Goal: Information Seeking & Learning: Compare options

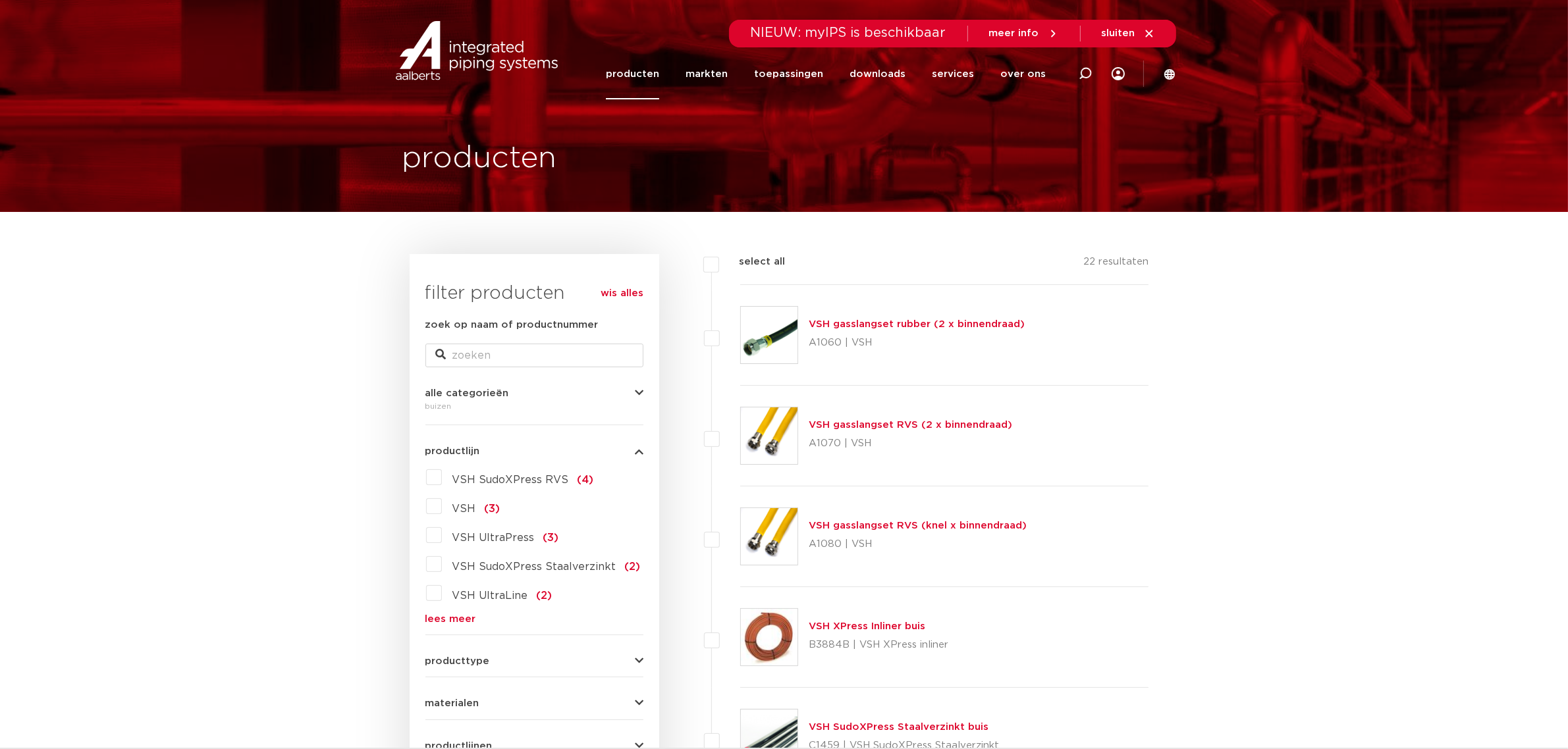
click at [1087, 72] on icon at bounding box center [1085, 73] width 13 height 13
paste input "9440651"
type input "9440651"
click button "Zoeken" at bounding box center [0, 0] width 0 height 0
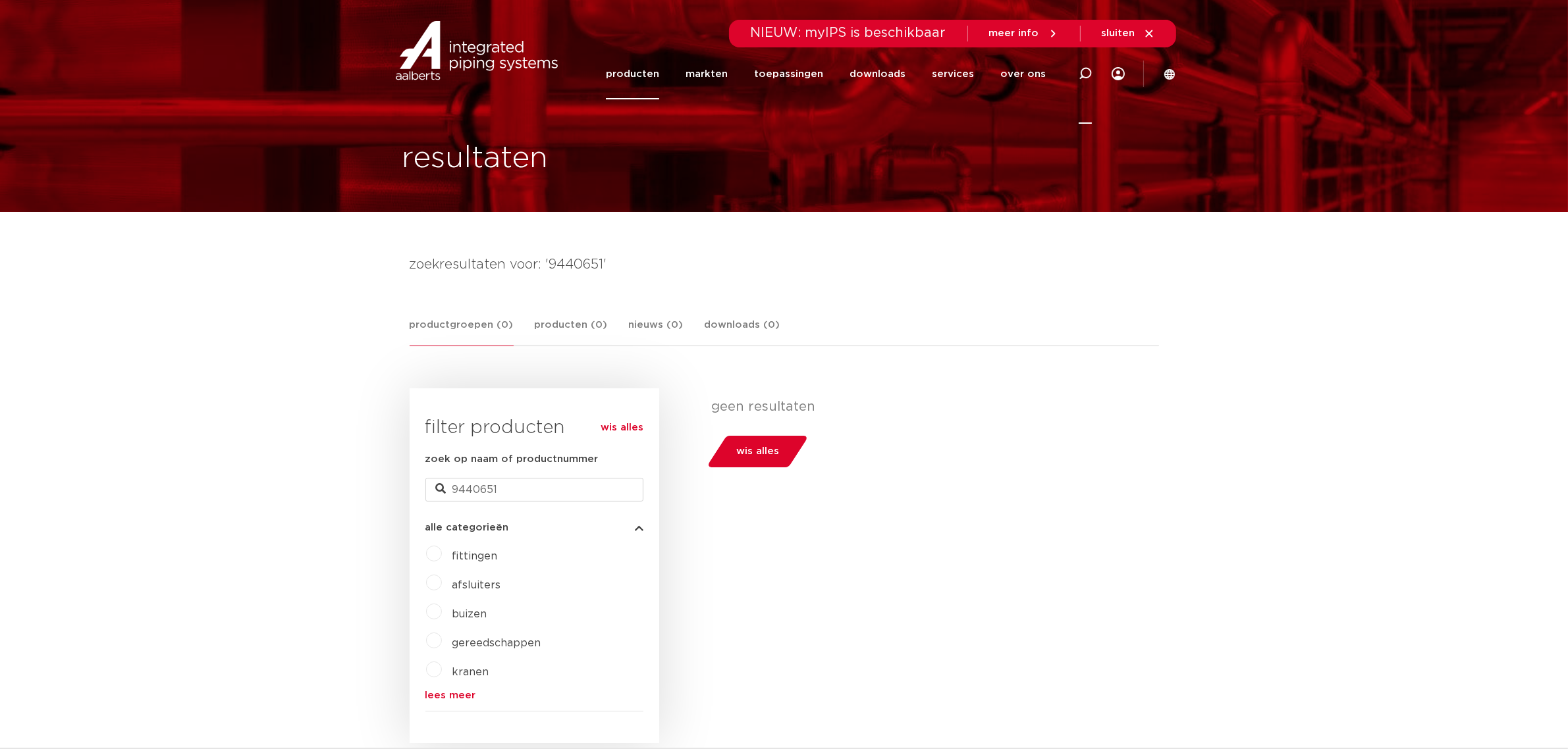
click at [1088, 62] on div at bounding box center [1085, 73] width 13 height 100
type input "venturi"
click button "Zoeken" at bounding box center [0, 0] width 0 height 0
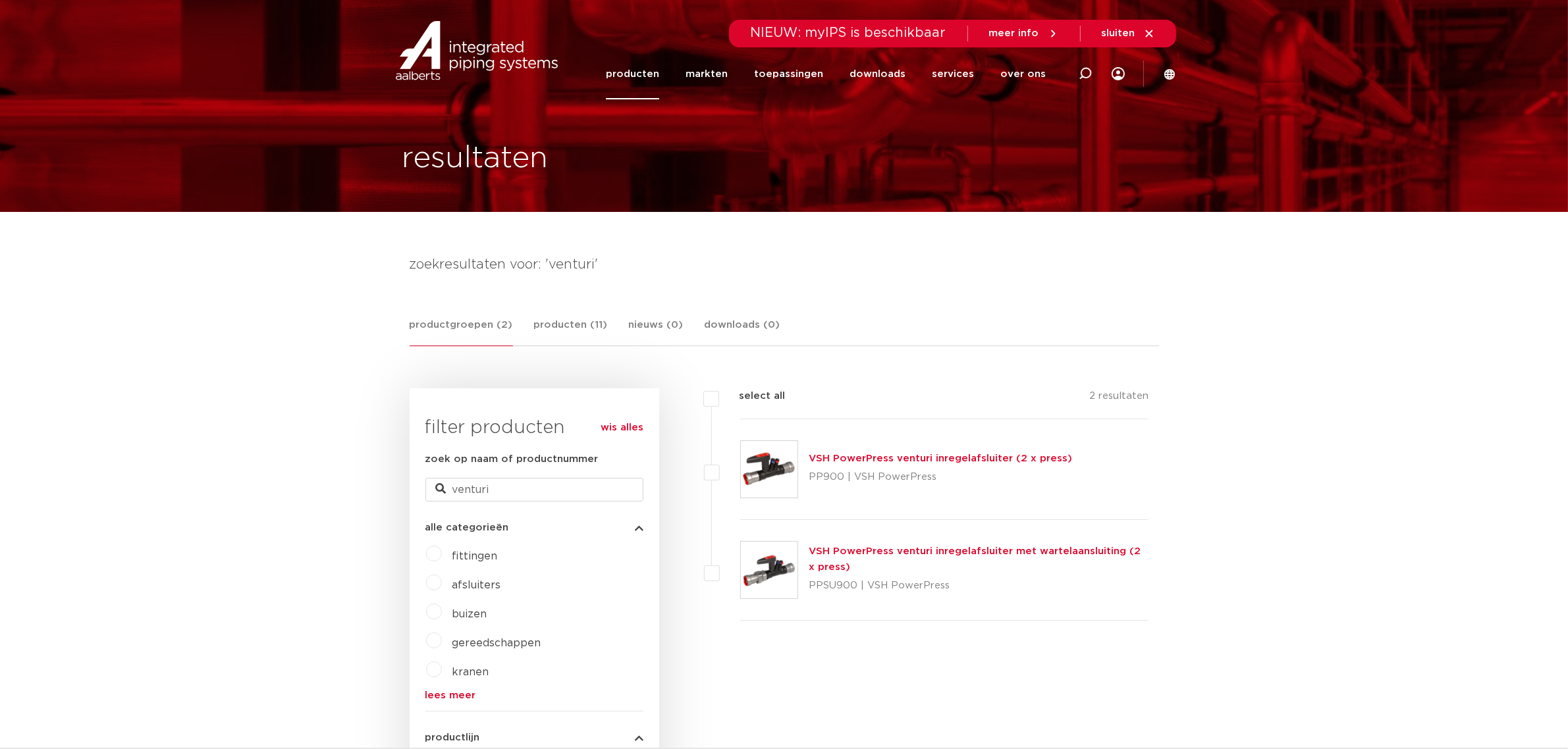
click at [936, 455] on link "VSH PowerPress venturi inregelafsluiter (2 x press)" at bounding box center [940, 458] width 263 height 10
click at [900, 454] on link "VSH PowerPress venturi inregelafsluiter (2 x press)" at bounding box center [940, 458] width 263 height 10
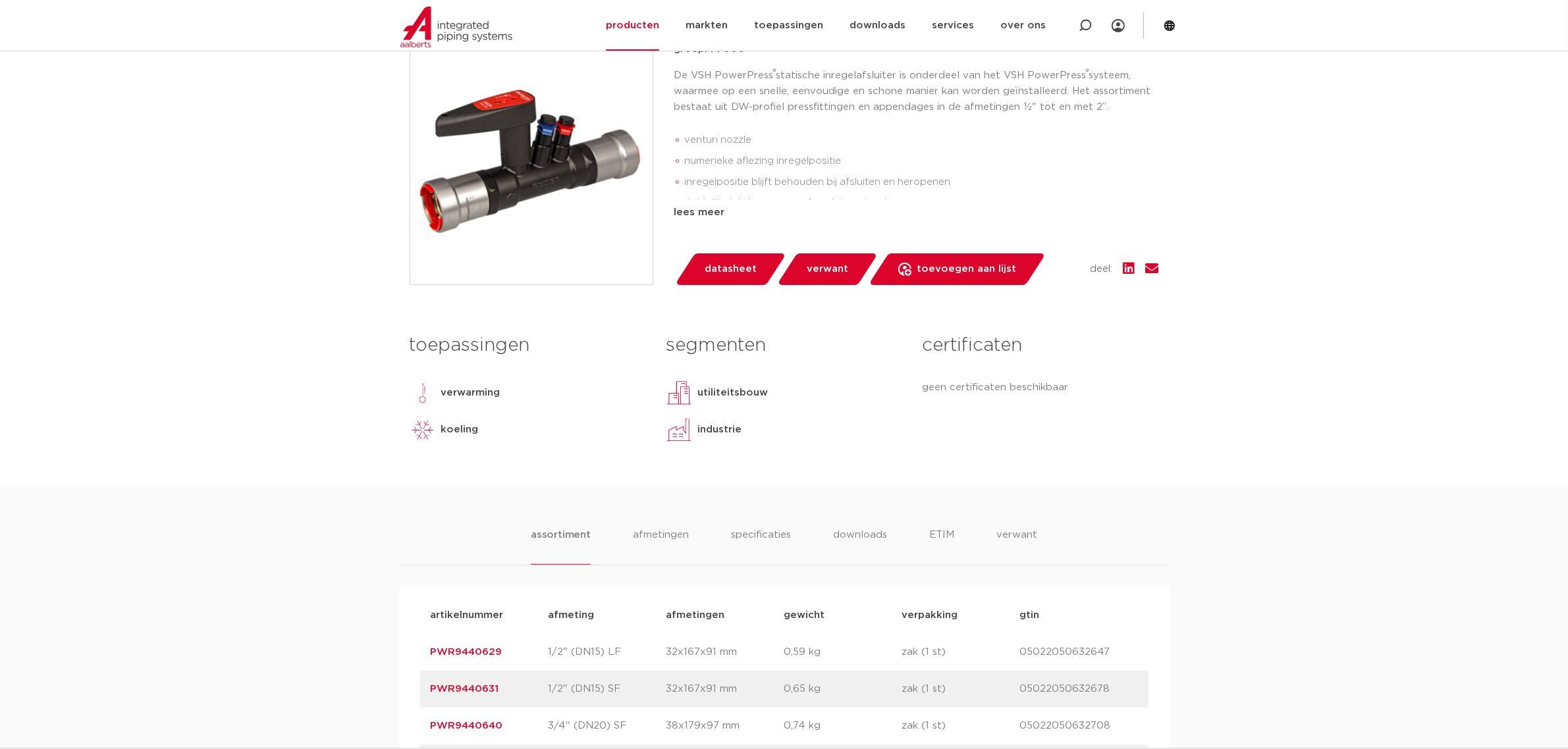
scroll to position [576, 0]
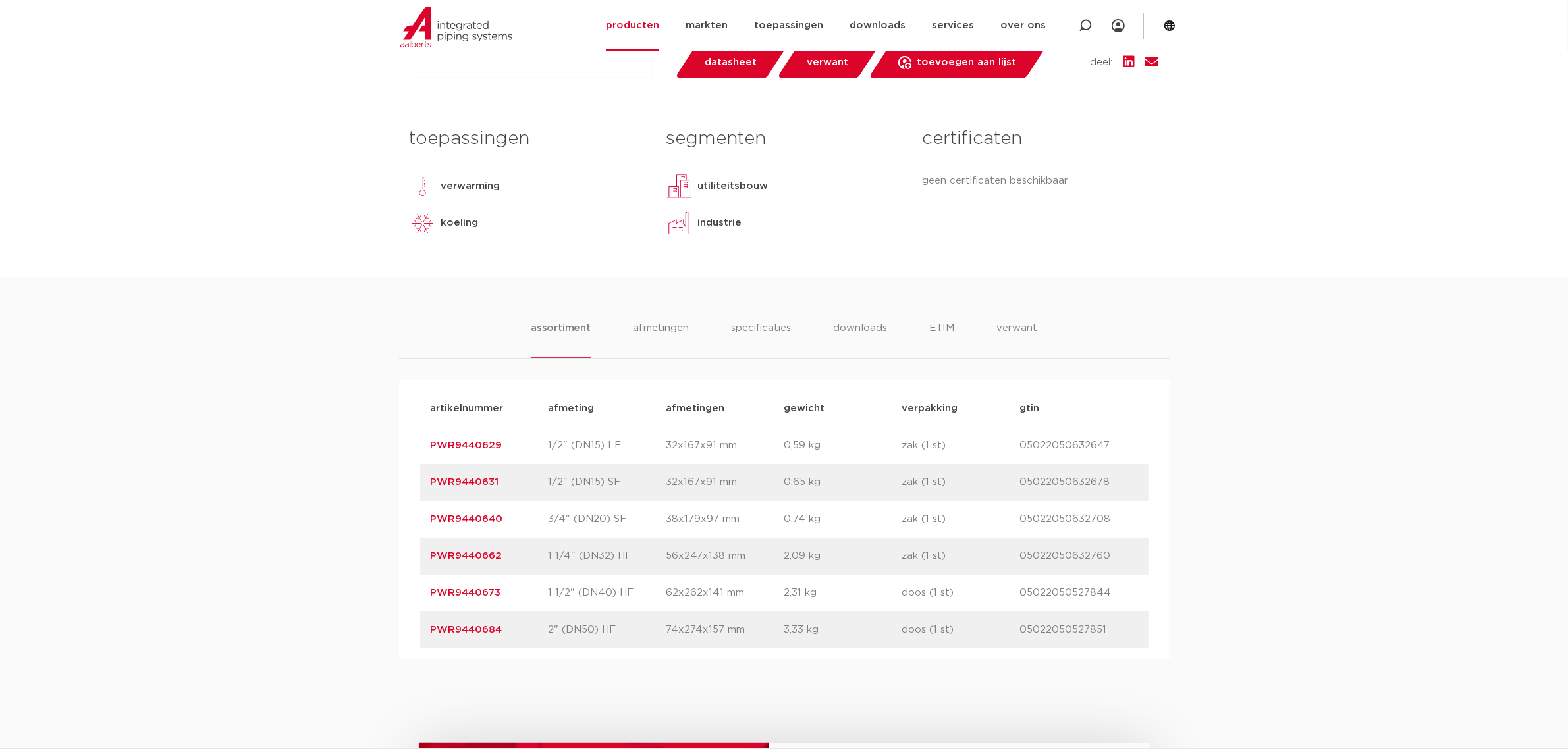
click at [546, 489] on p "PWR9440631" at bounding box center [490, 482] width 118 height 16
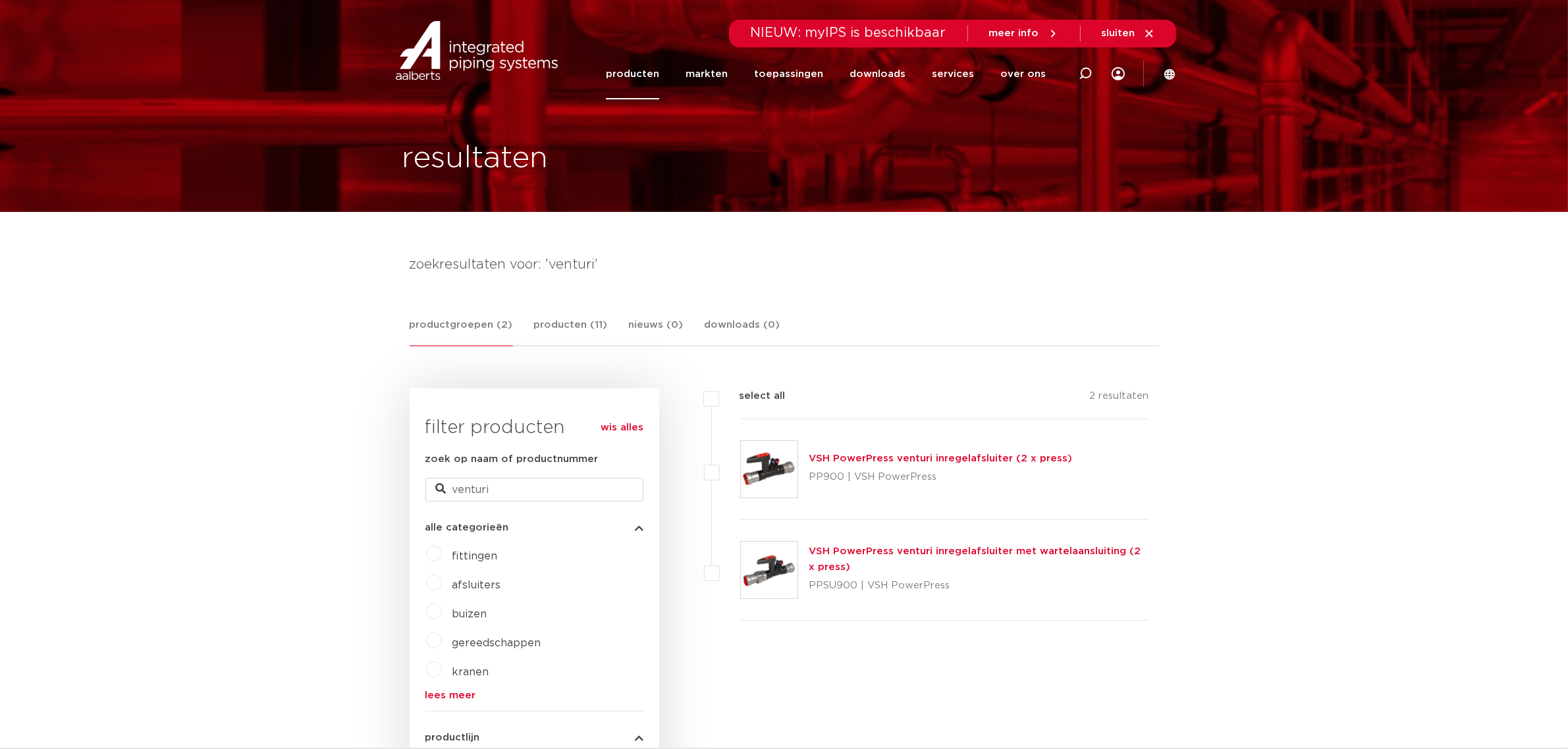
click at [762, 584] on img at bounding box center [769, 570] width 57 height 57
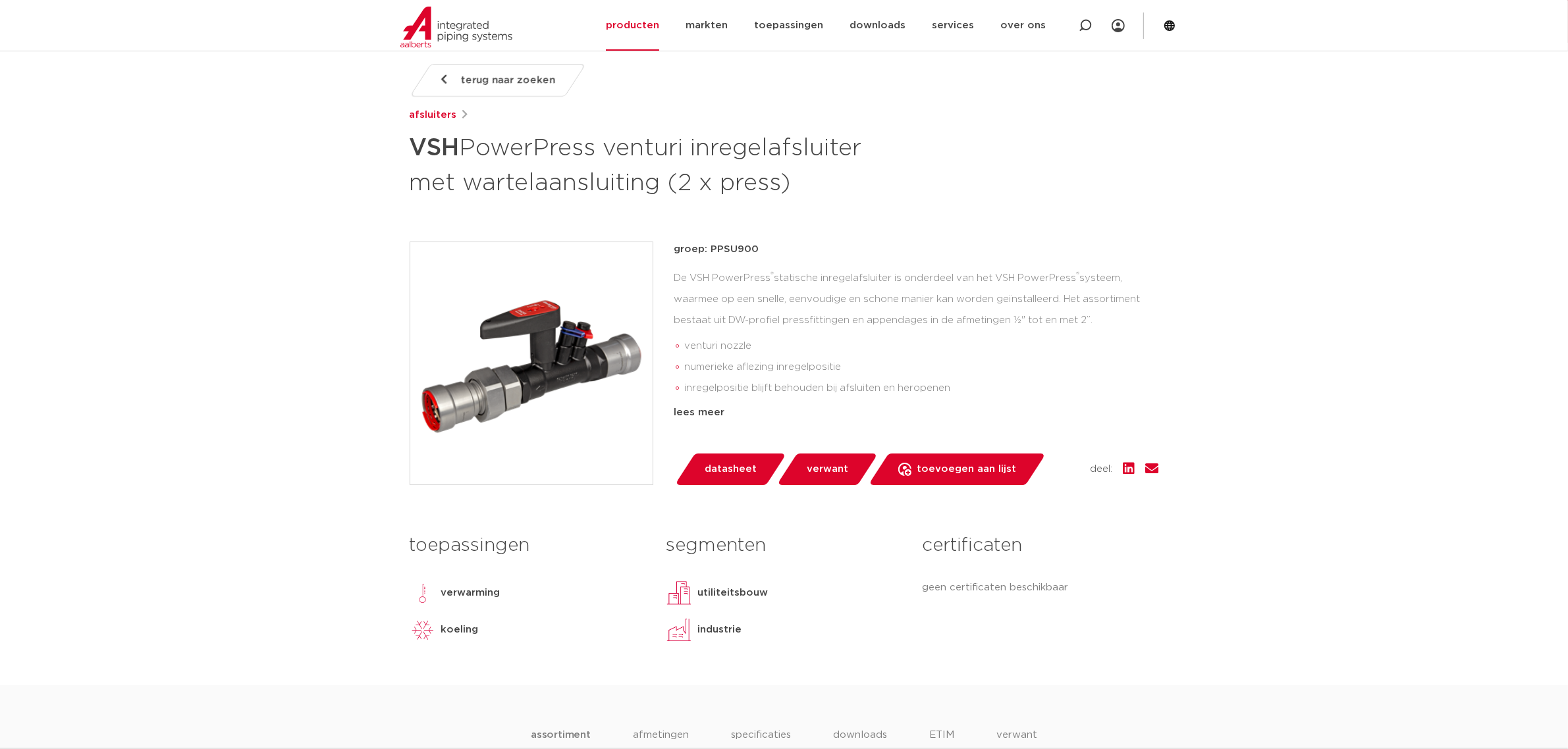
scroll to position [83, 0]
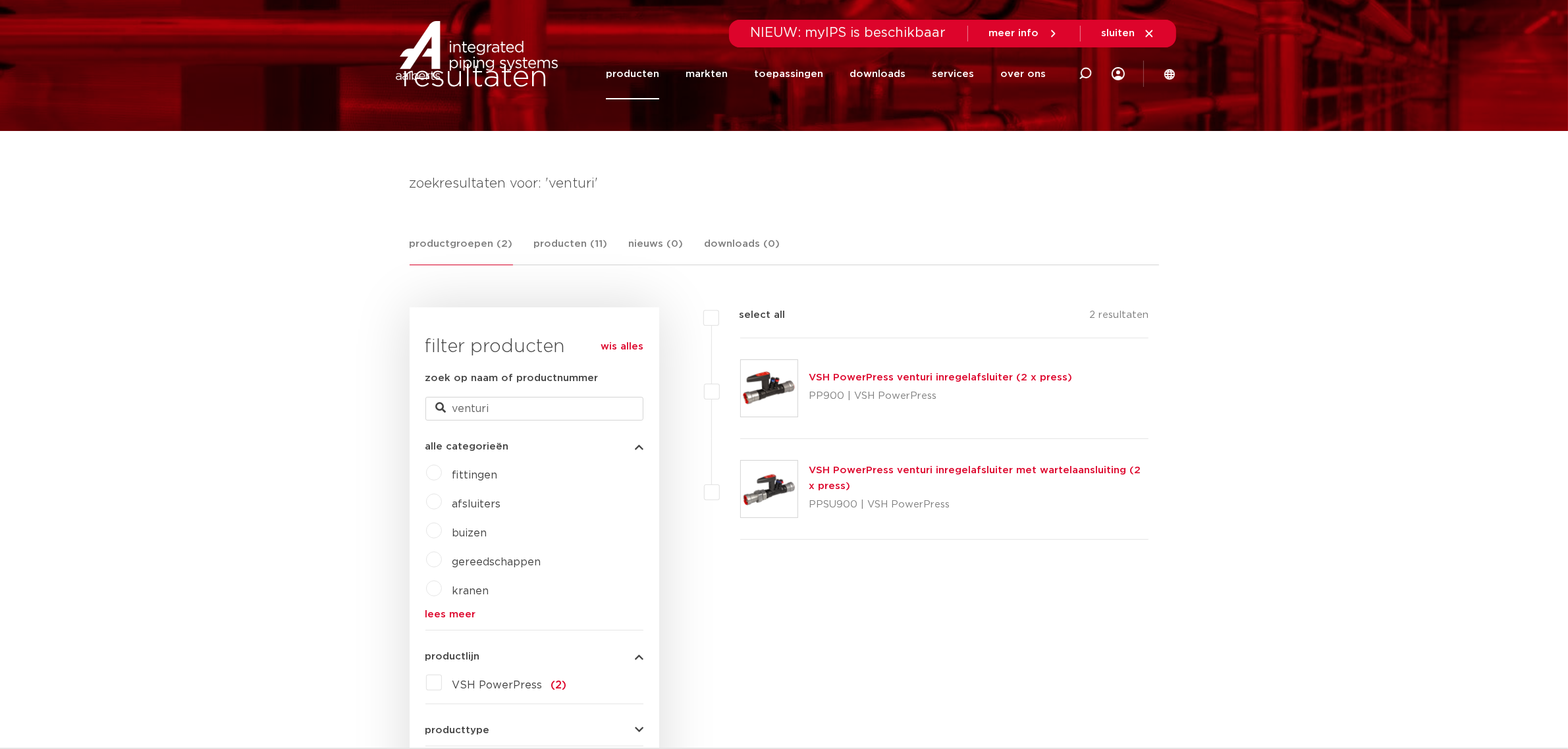
scroll to position [83, 0]
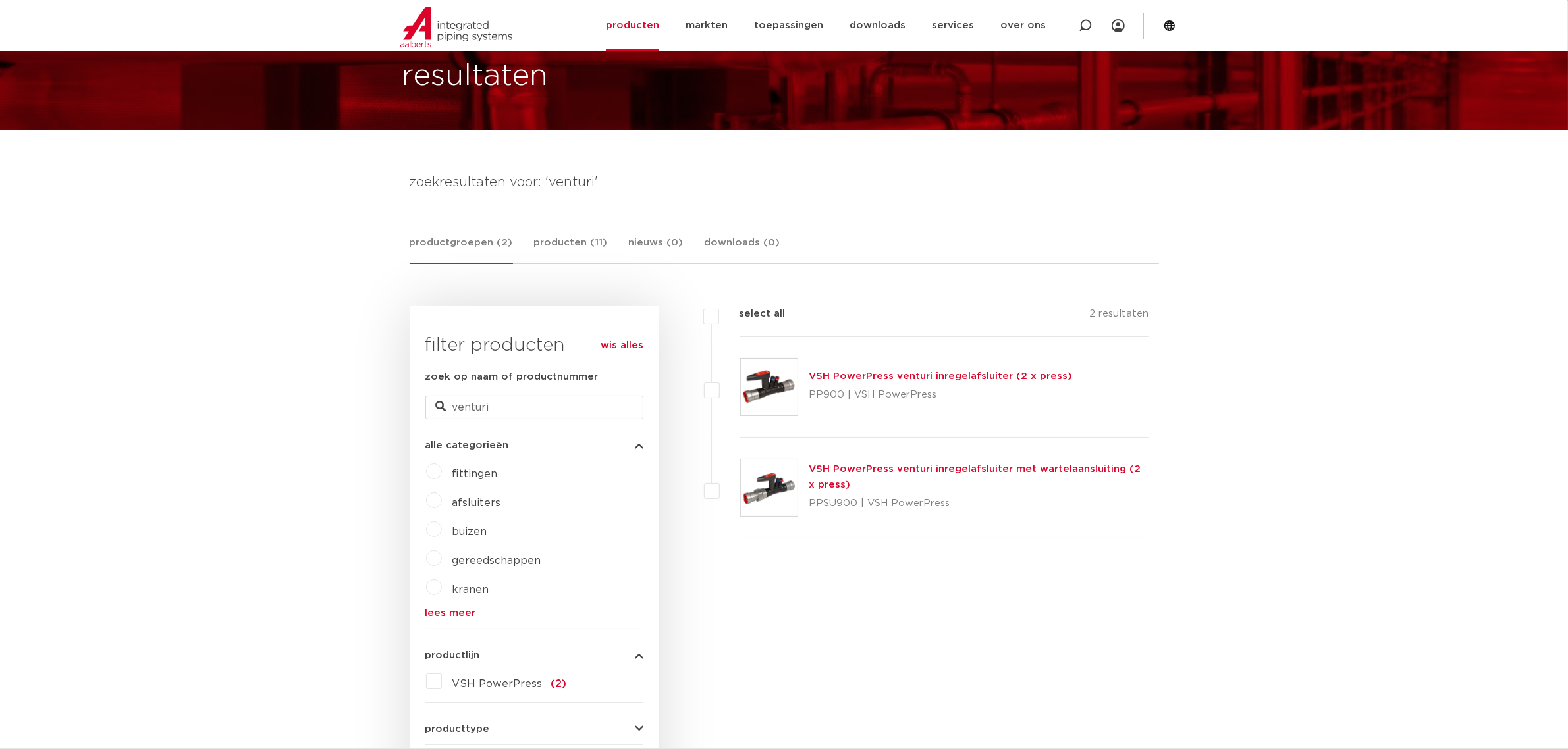
click at [748, 375] on img at bounding box center [769, 387] width 57 height 57
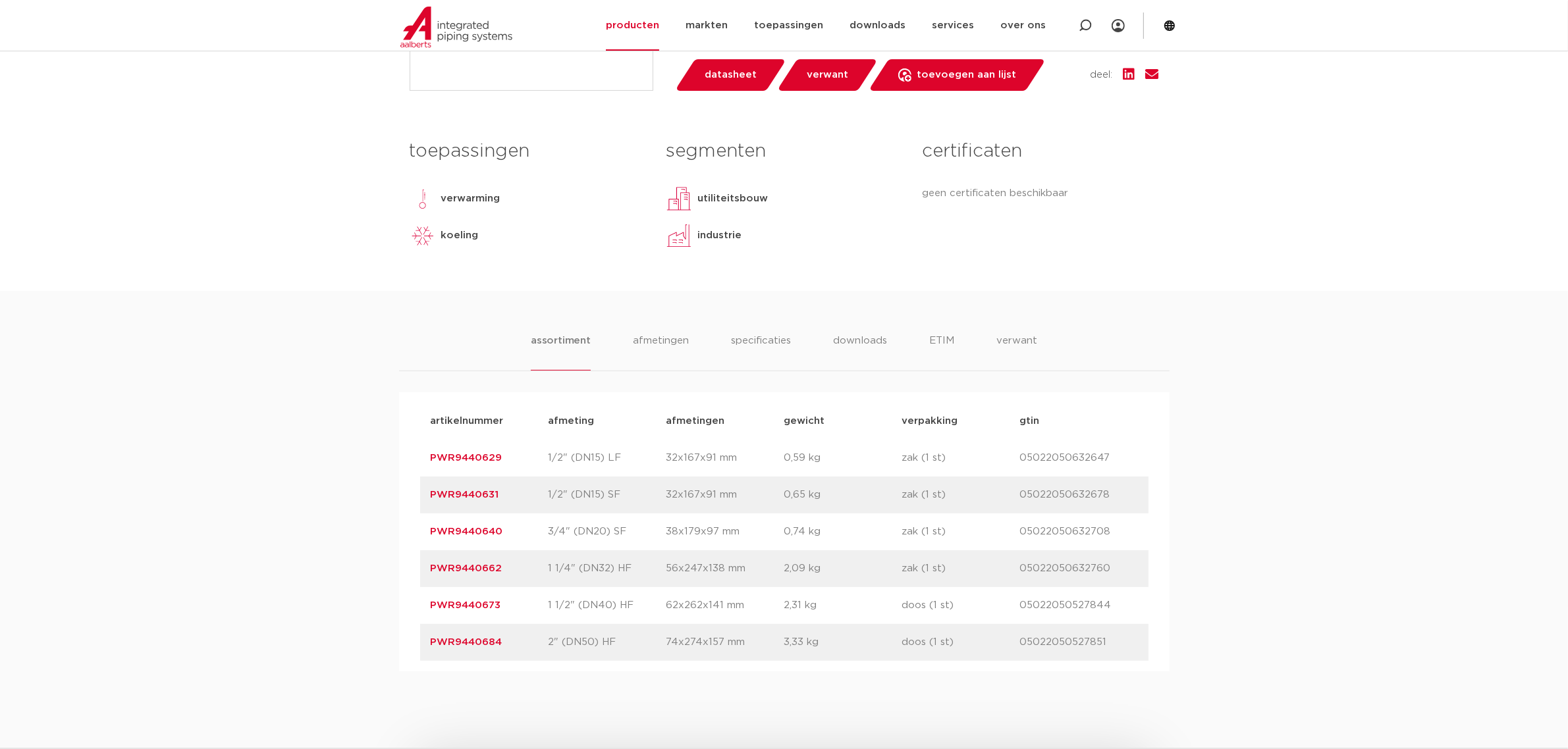
scroll to position [658, 0]
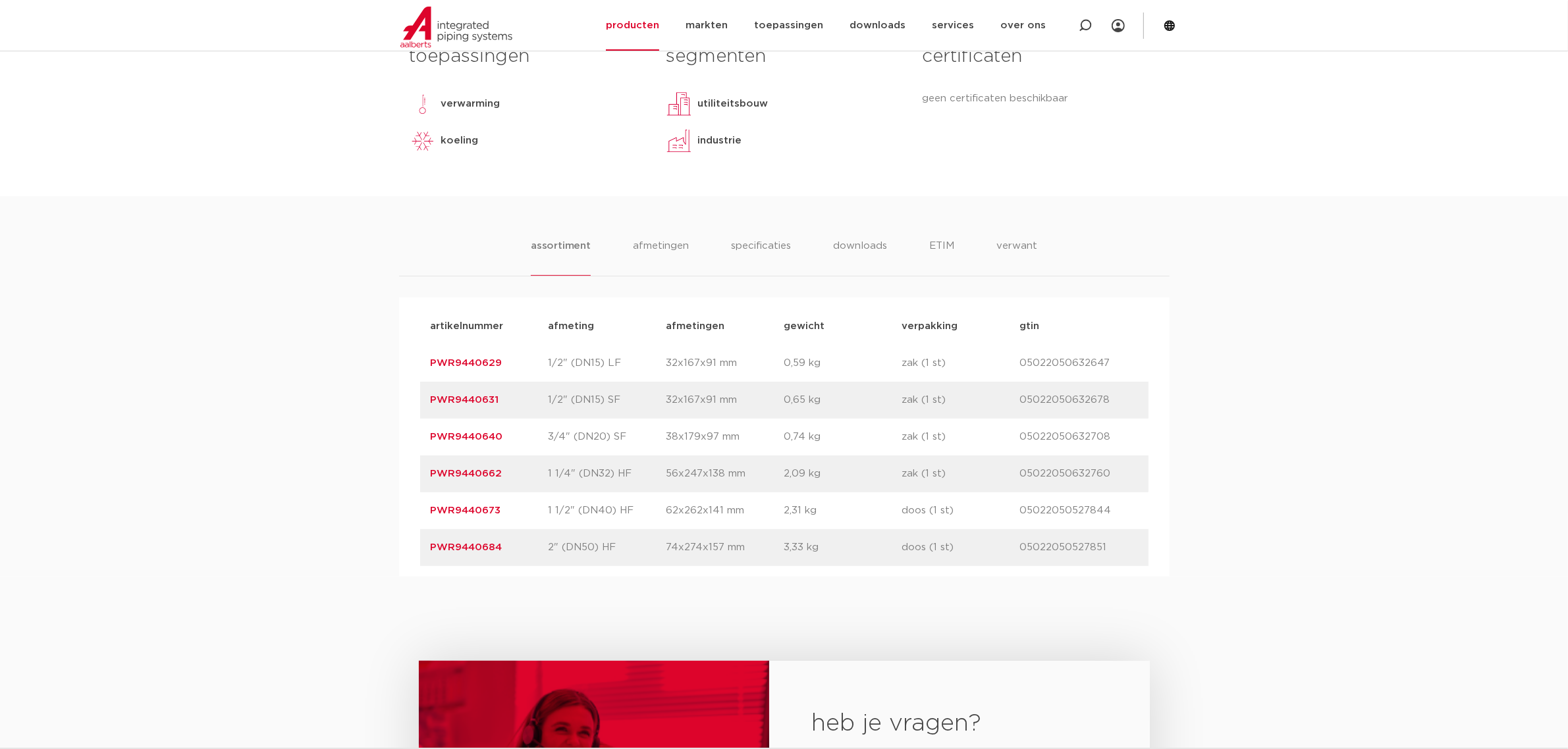
click at [579, 564] on div "artikelnummer PWR9440684 afmeting 2" (DN50) HF [GEOGRAPHIC_DATA] 74x274x157 mm …" at bounding box center [784, 547] width 728 height 37
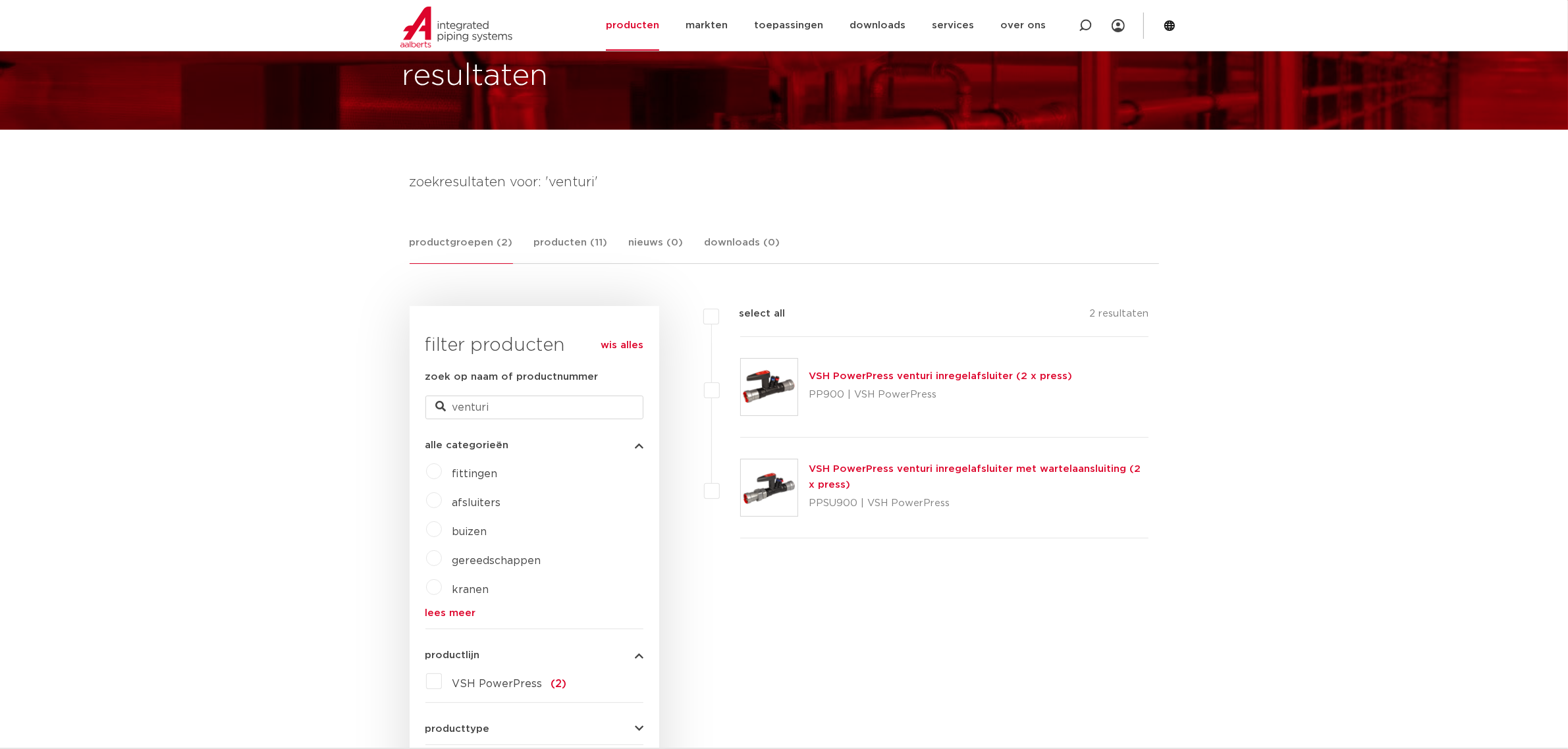
click at [761, 487] on img at bounding box center [769, 488] width 57 height 57
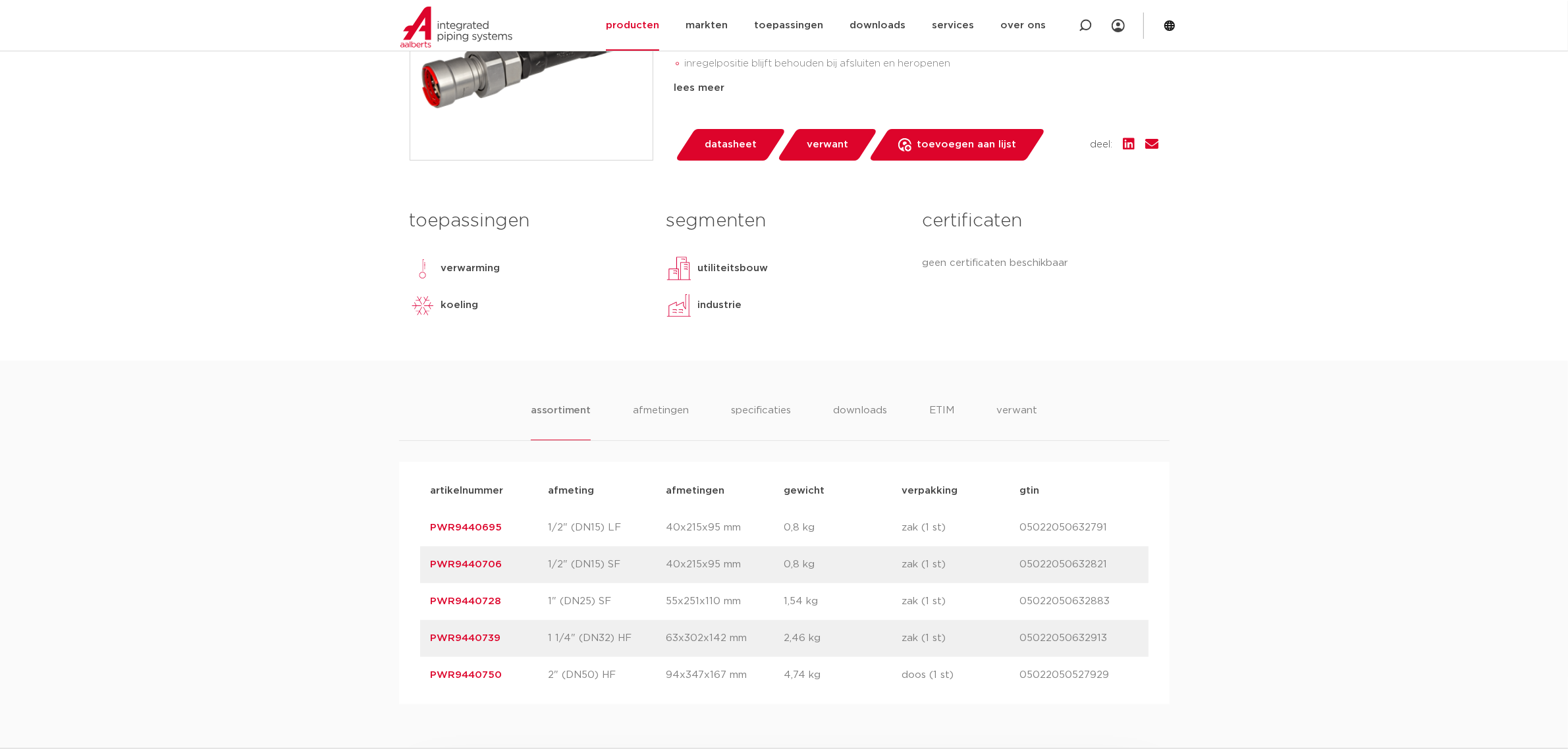
drag, startPoint x: 534, startPoint y: 613, endPoint x: 422, endPoint y: 613, distance: 112.0
click at [422, 613] on div "artikelnummer PWR9440728 afmeting 1" (DN25) SF [GEOGRAPHIC_DATA] 55x251x110 mm …" at bounding box center [784, 601] width 728 height 37
click at [512, 600] on p "PWR9440728" at bounding box center [490, 601] width 118 height 16
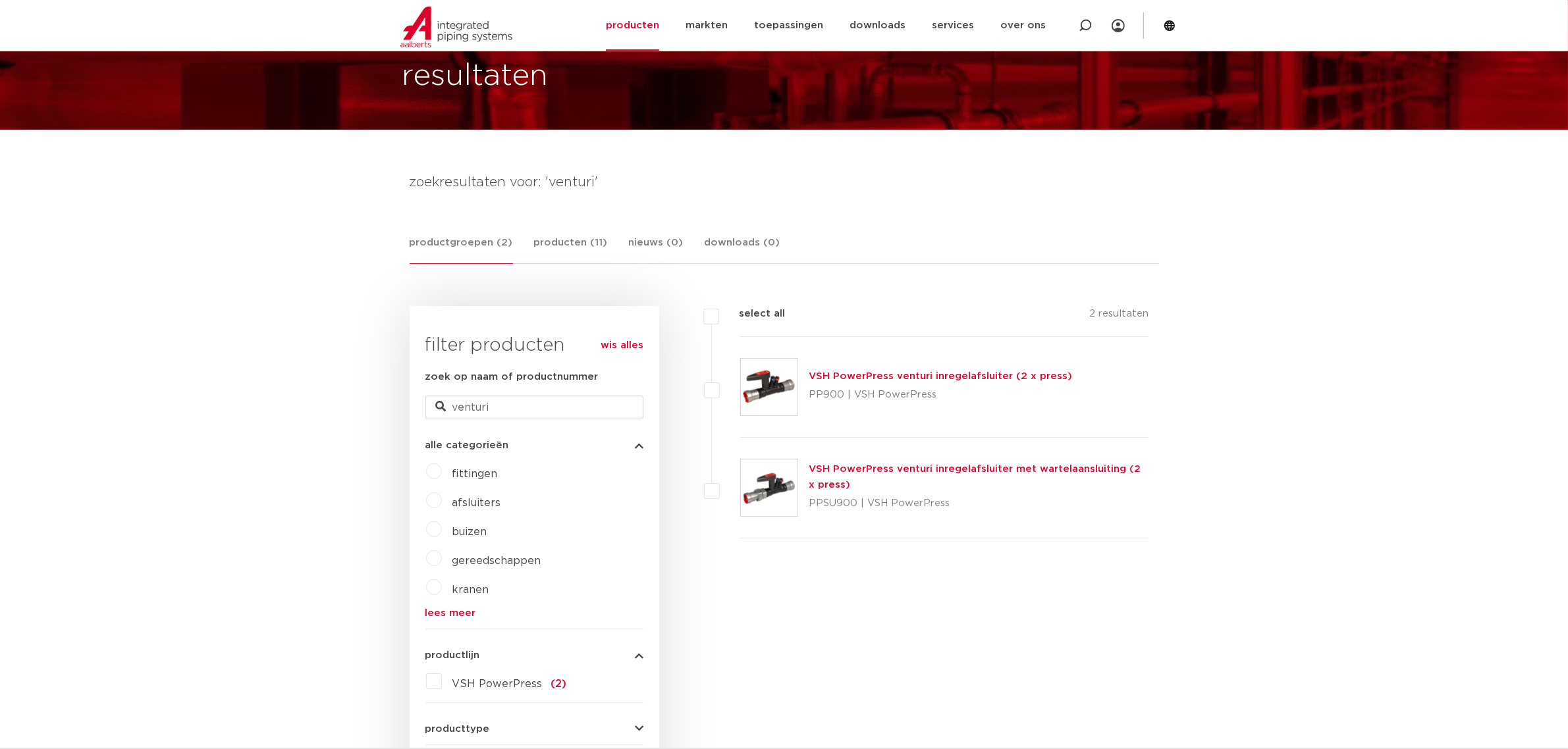
click at [767, 382] on img at bounding box center [769, 387] width 57 height 57
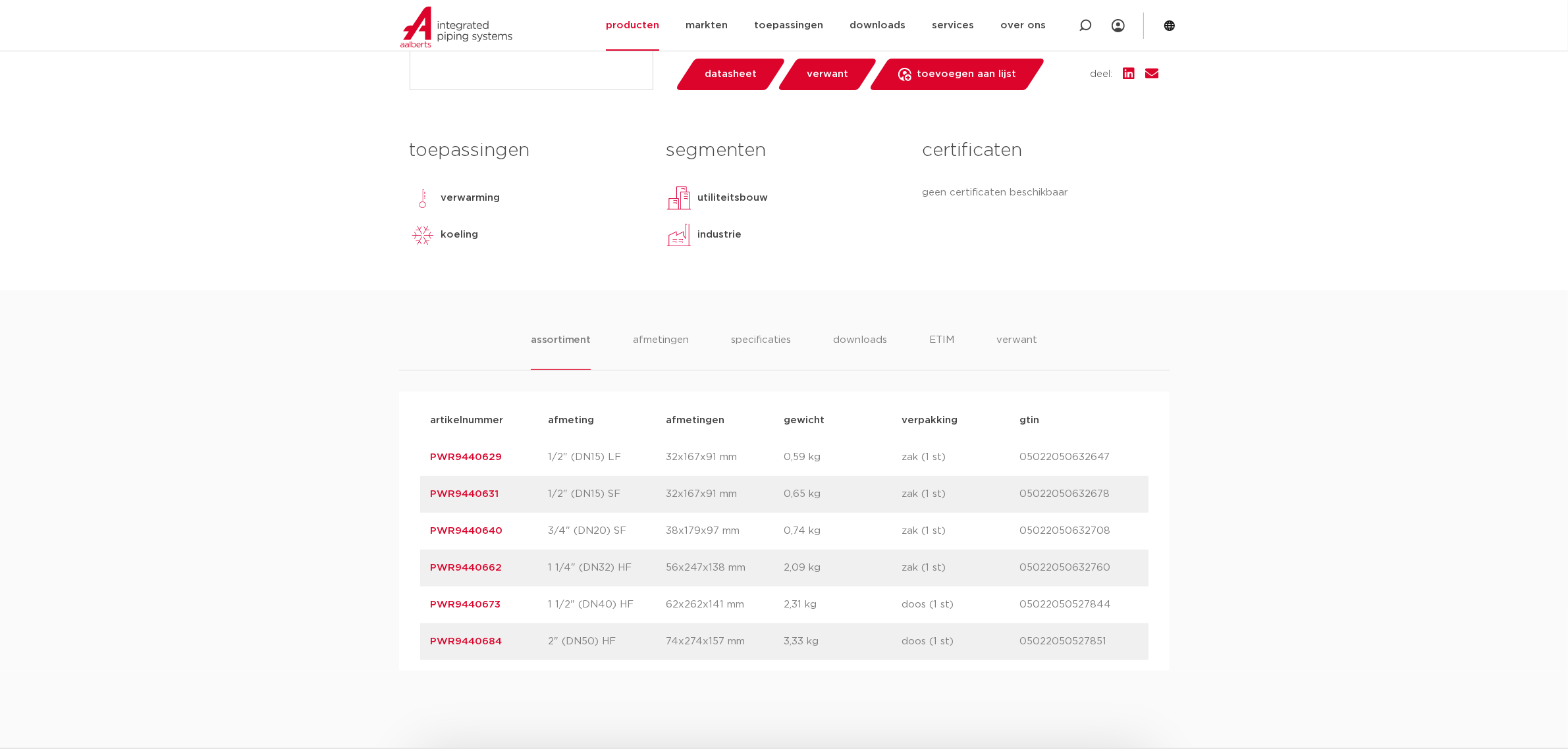
scroll to position [576, 0]
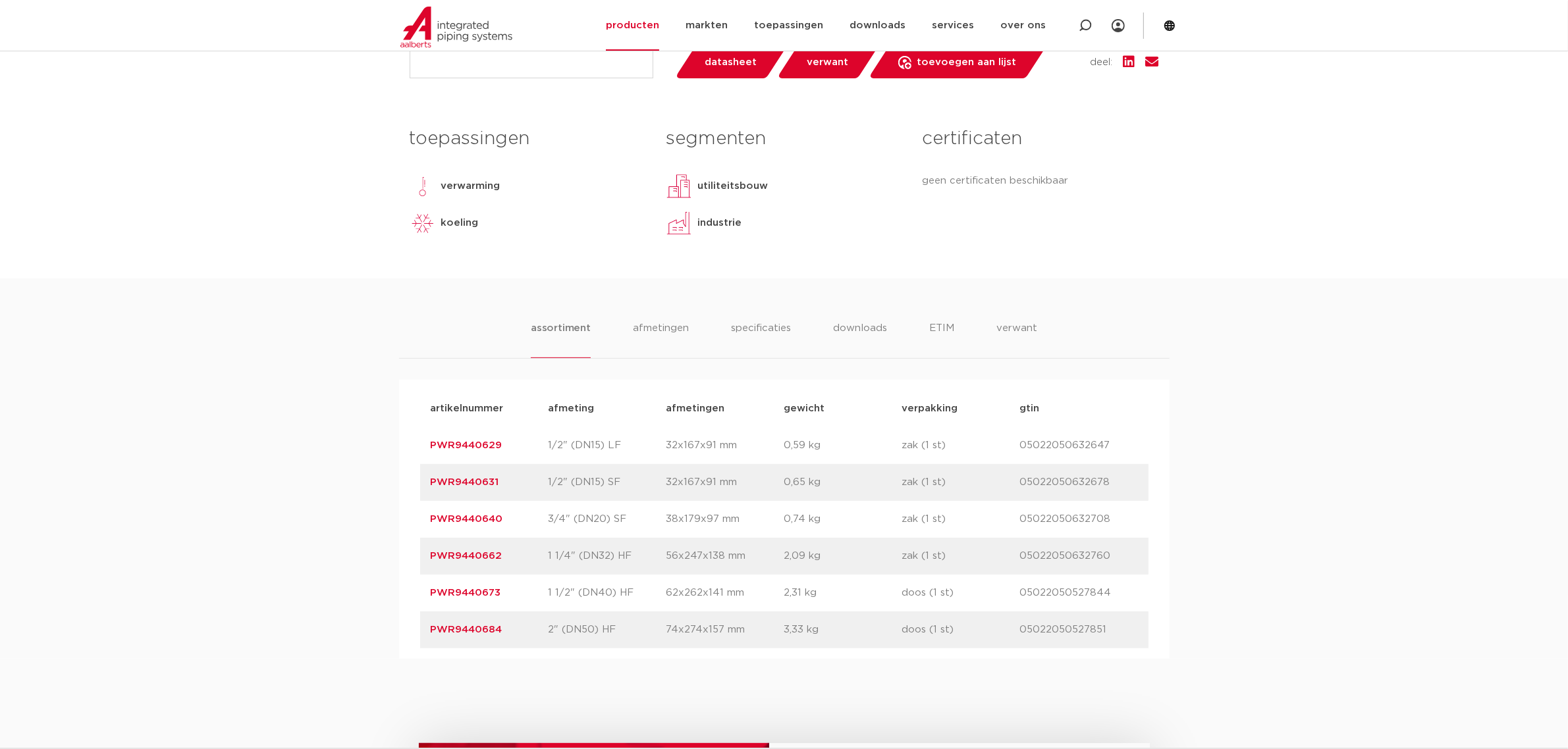
click at [587, 557] on p "1 1/4" (DN32) HF" at bounding box center [607, 556] width 118 height 16
drag, startPoint x: 613, startPoint y: 632, endPoint x: 557, endPoint y: 490, distance: 152.6
click at [557, 494] on div "artikelnummer afmeting afmetingen gewicht verpakking gtin artikelnummer PWR9440…" at bounding box center [784, 520] width 728 height 259
click at [562, 485] on p "1/2" (DN15) SF" at bounding box center [607, 482] width 118 height 16
drag, startPoint x: 568, startPoint y: 482, endPoint x: 658, endPoint y: 502, distance: 92.2
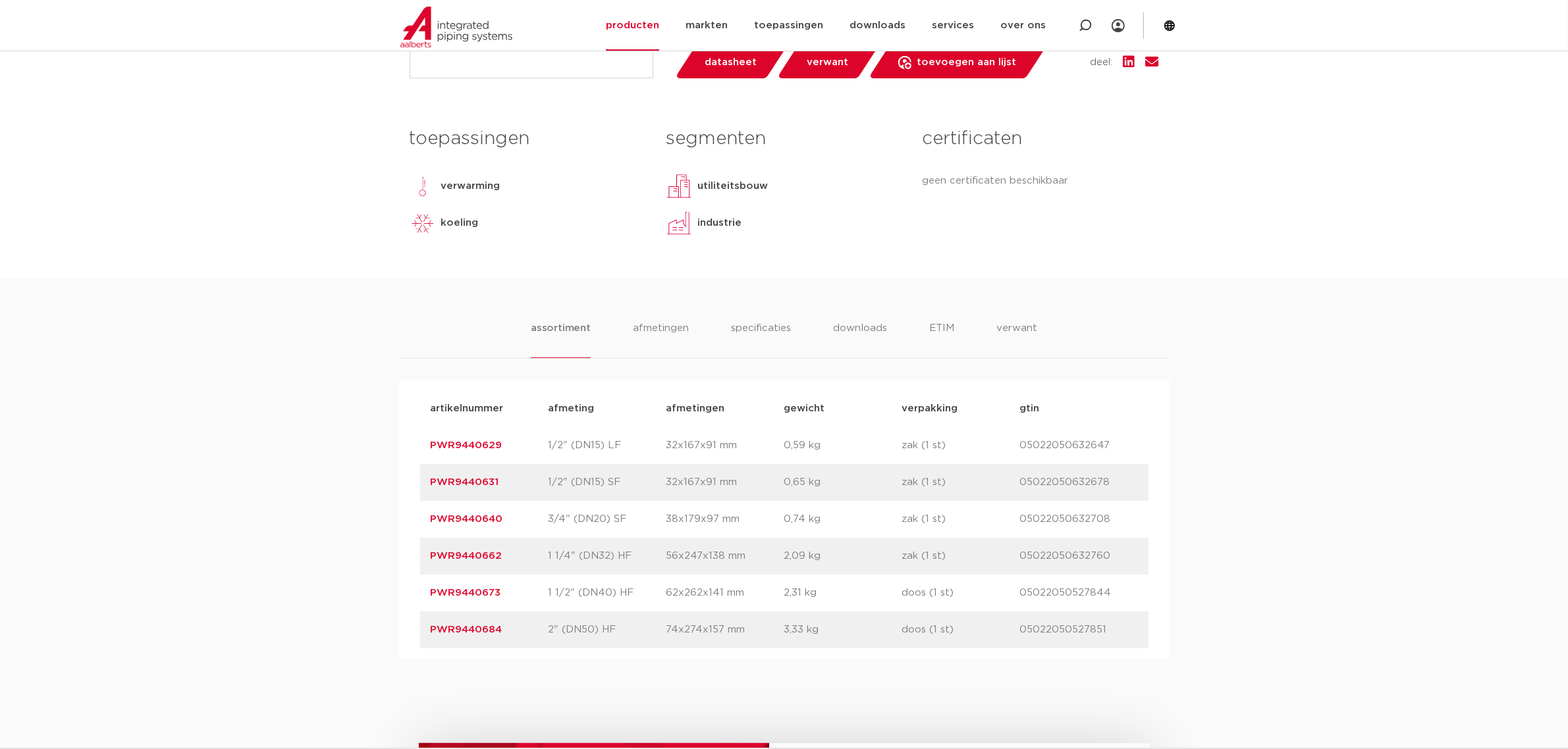
click at [662, 501] on div "artikelnummer afmeting afmetingen gewicht verpakking gtin artikelnummer PWR9440…" at bounding box center [784, 520] width 728 height 259
click at [600, 531] on div "artikelnummer PWR9440640 afmeting 3/4" (DN20) SF afmetingen 38x179x97 mm gewich…" at bounding box center [784, 520] width 728 height 37
drag, startPoint x: 577, startPoint y: 544, endPoint x: 660, endPoint y: 548, distance: 83.1
click at [677, 542] on div "artikelnummer PWR9440662 afmeting 1 1/4" (DN32) HF afmetingen 56x247x138 mm gew…" at bounding box center [784, 556] width 728 height 37
click at [712, 552] on p "56x247x138 mm" at bounding box center [725, 556] width 118 height 16
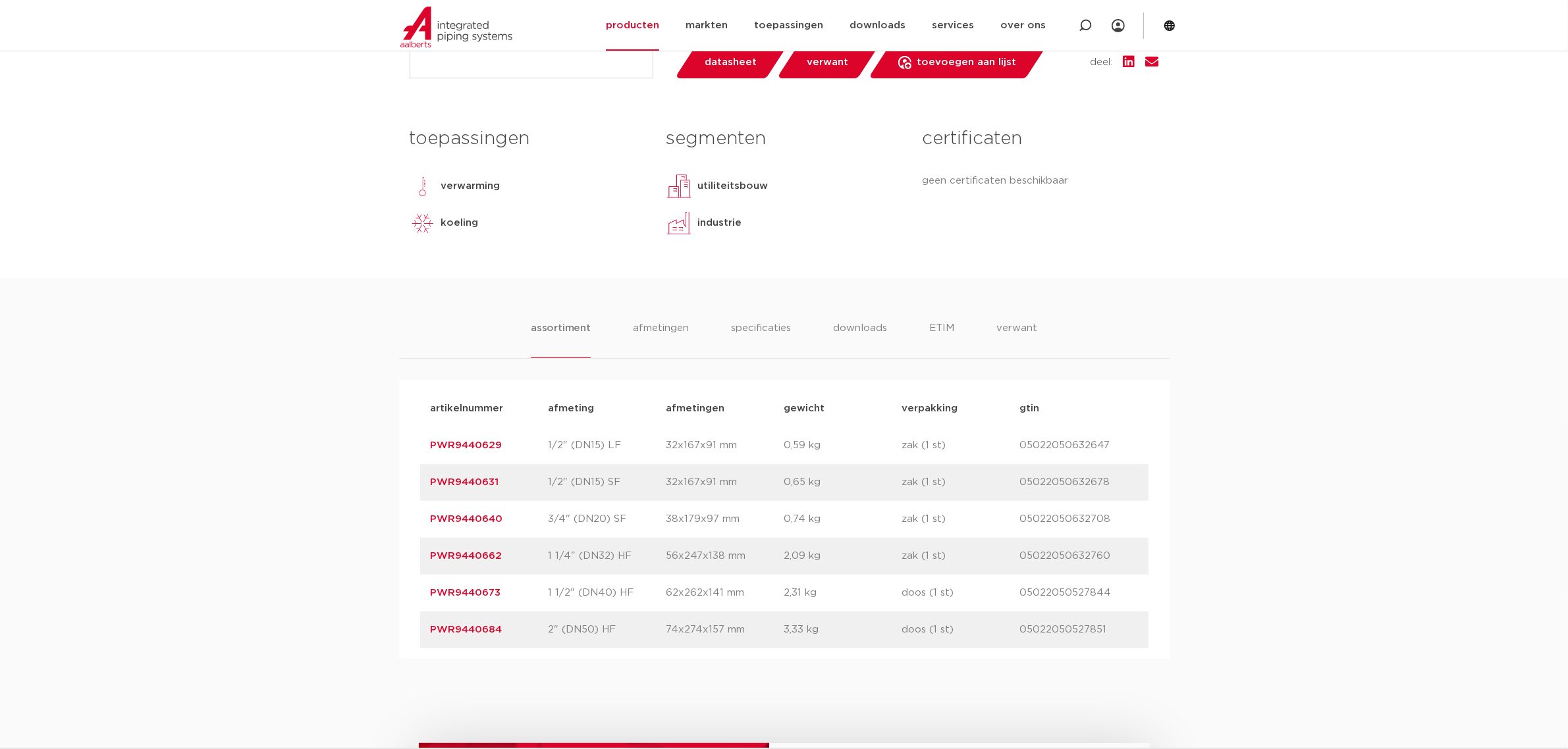
click at [758, 542] on div "artikelnummer PWR9440662 afmeting 1 1/4" (DN32) HF afmetingen 56x247x138 mm gew…" at bounding box center [784, 556] width 728 height 37
drag, startPoint x: 537, startPoint y: 494, endPoint x: 692, endPoint y: 509, distance: 155.7
click at [691, 509] on div "artikelnummer afmeting afmetingen gewicht verpakking gtin artikelnummer PWR9440…" at bounding box center [784, 520] width 728 height 259
click at [691, 517] on p "38x179x97 mm" at bounding box center [725, 519] width 118 height 16
click at [779, 509] on div "artikelnummer PWR9440640 afmeting 3/4" (DN20) SF afmetingen 38x179x97 mm gewich…" at bounding box center [784, 520] width 728 height 37
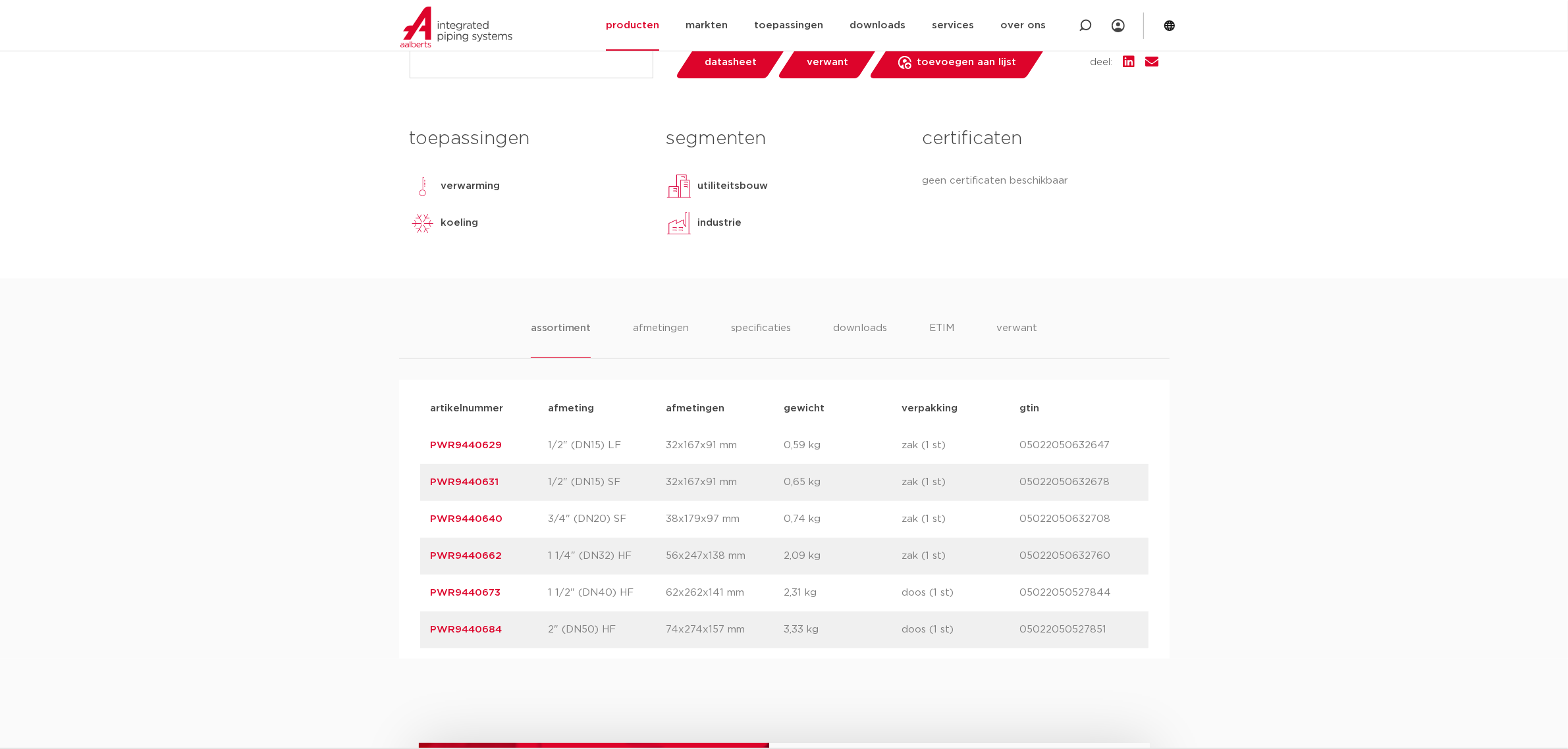
drag, startPoint x: 944, startPoint y: 548, endPoint x: 962, endPoint y: 548, distance: 18.0
click at [947, 548] on div "artikelnummer PWR9440662 afmeting 1 1/4" (DN32) HF afmetingen 56x247x138 mm gew…" at bounding box center [784, 556] width 728 height 37
drag, startPoint x: 1100, startPoint y: 555, endPoint x: 391, endPoint y: 520, distance: 709.9
click at [391, 520] on div "assortiment afmetingen specificaties downloads ETIM verwant assortiment afmetin…" at bounding box center [784, 468] width 1568 height 380
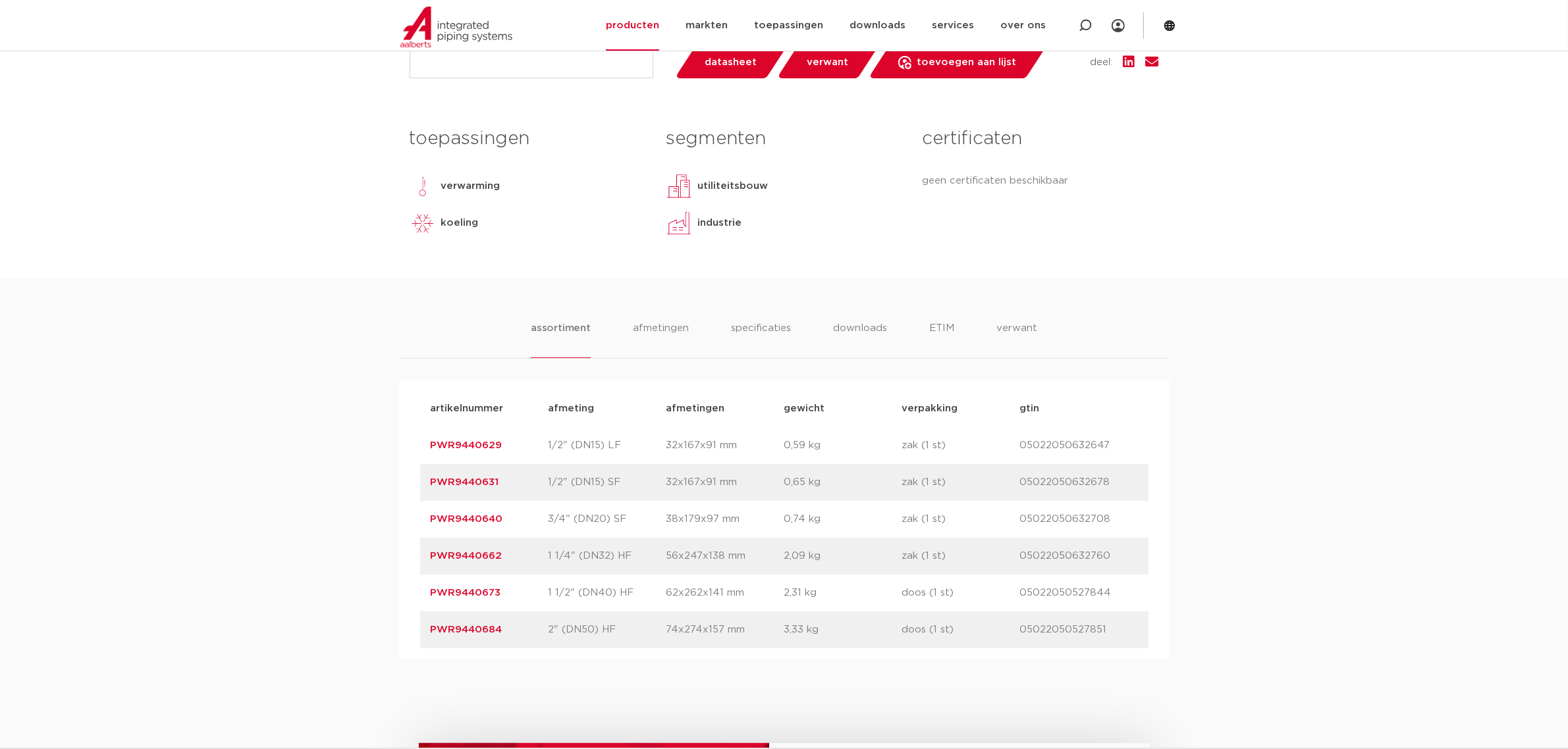
drag, startPoint x: 401, startPoint y: 505, endPoint x: 863, endPoint y: 554, distance: 464.6
click at [856, 546] on div "artikelnummer afmeting afmetingen gewicht verpakking gtin artikelnummer PWR9440…" at bounding box center [784, 519] width 770 height 280
click at [854, 560] on p "2,09 kg" at bounding box center [843, 556] width 118 height 16
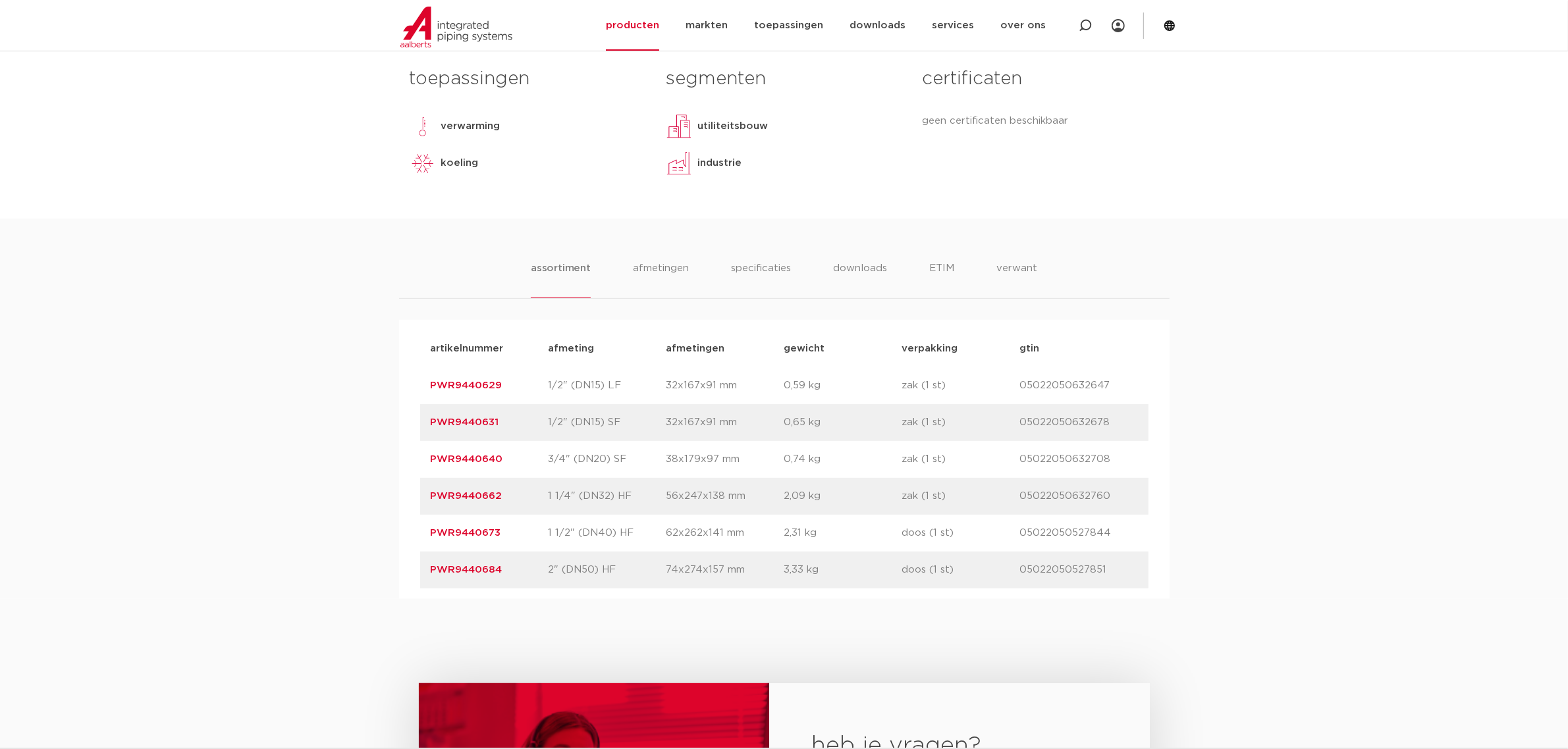
scroll to position [658, 0]
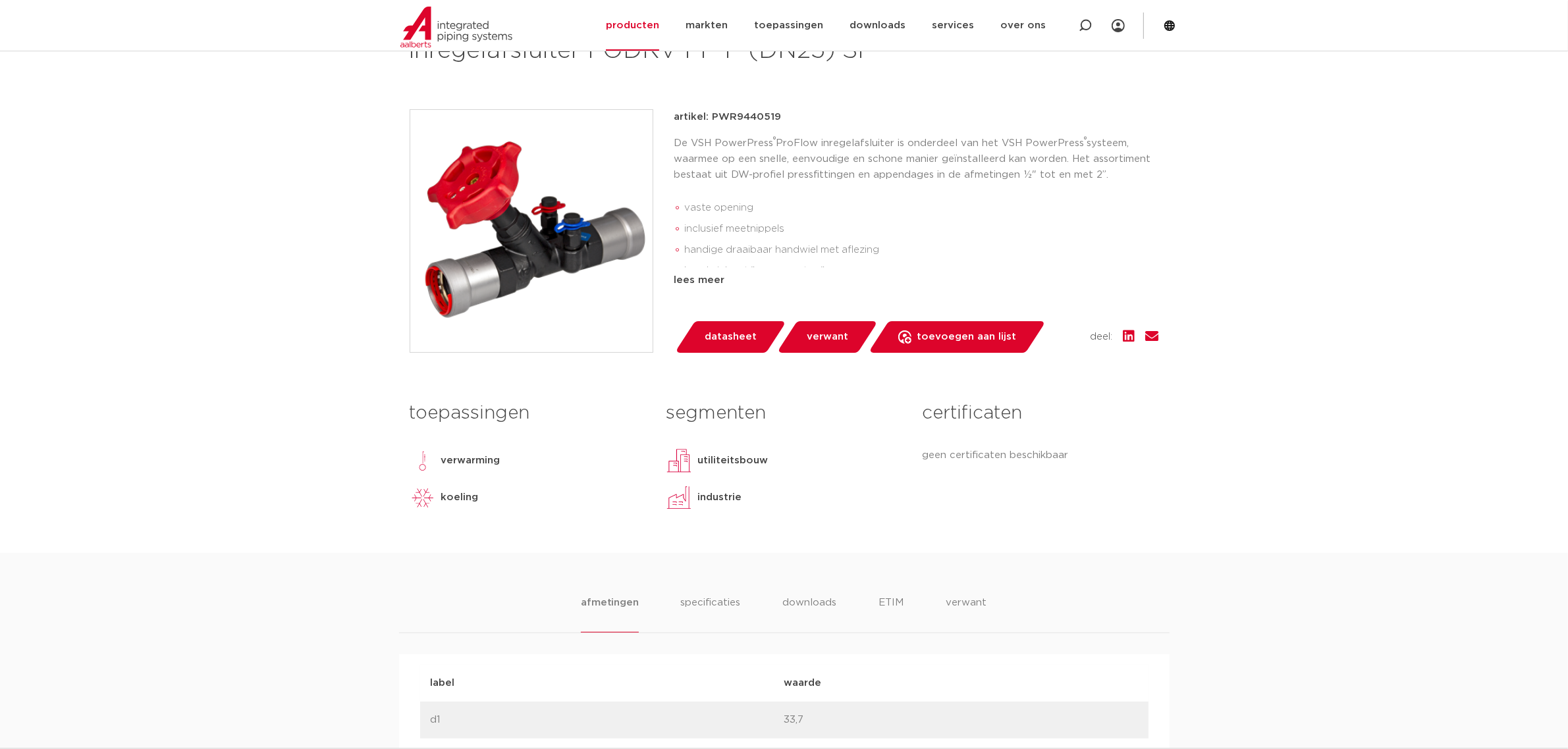
scroll to position [165, 0]
